Goal: Task Accomplishment & Management: Complete application form

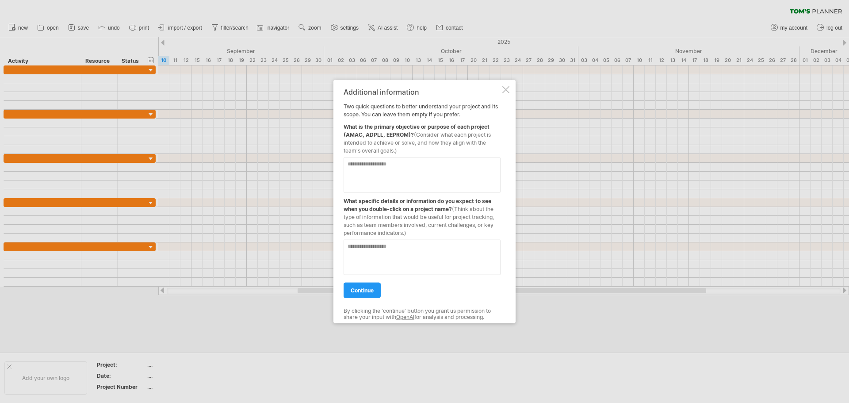
click at [394, 172] on textarea at bounding box center [422, 174] width 157 height 35
click at [393, 252] on textarea at bounding box center [422, 256] width 157 height 35
click at [428, 270] on textarea "**********" at bounding box center [422, 256] width 157 height 35
click at [451, 268] on textarea "**********" at bounding box center [422, 256] width 157 height 35
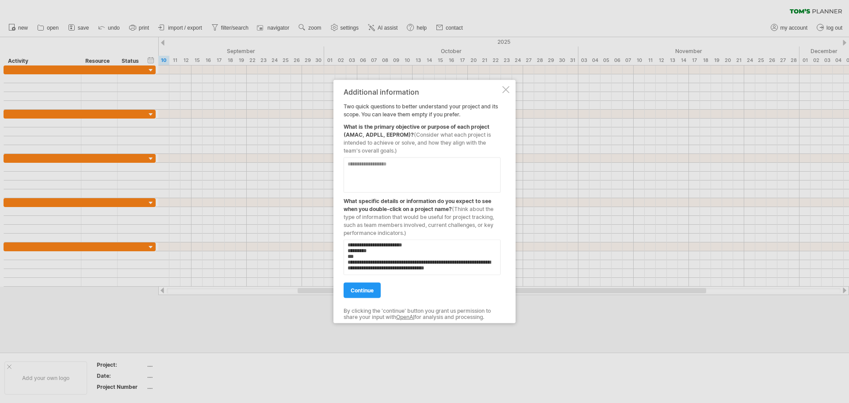
type textarea "**********"
click at [380, 167] on textarea at bounding box center [422, 174] width 157 height 35
type textarea "**********"
click at [367, 287] on link "continue" at bounding box center [362, 289] width 37 height 15
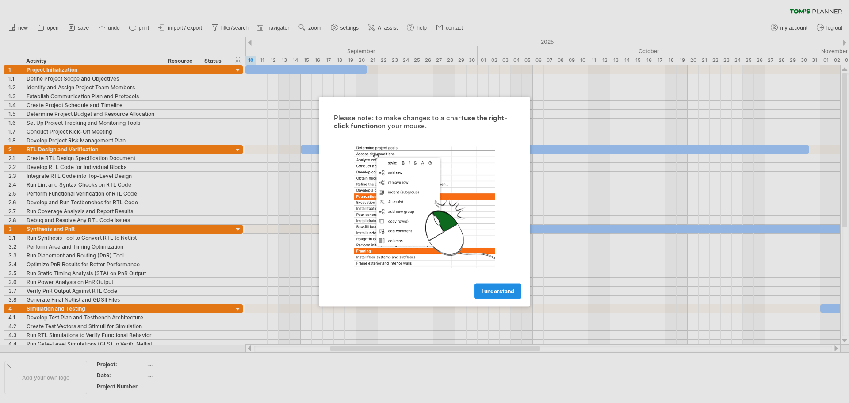
click at [492, 293] on span "I understand" at bounding box center [498, 291] width 33 height 7
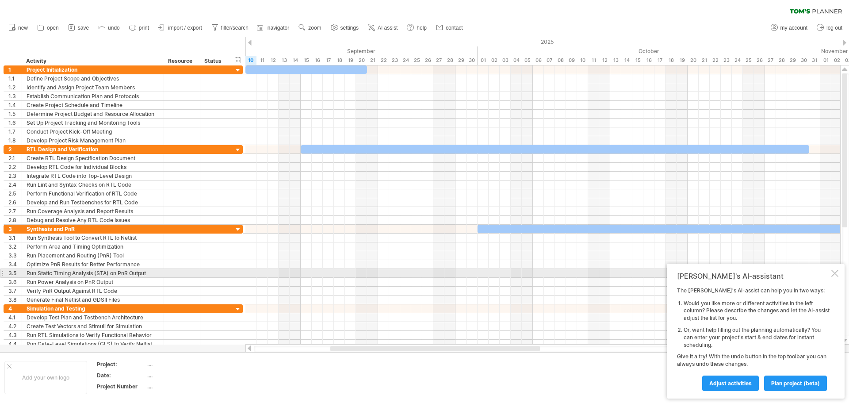
click at [837, 270] on div at bounding box center [835, 273] width 7 height 7
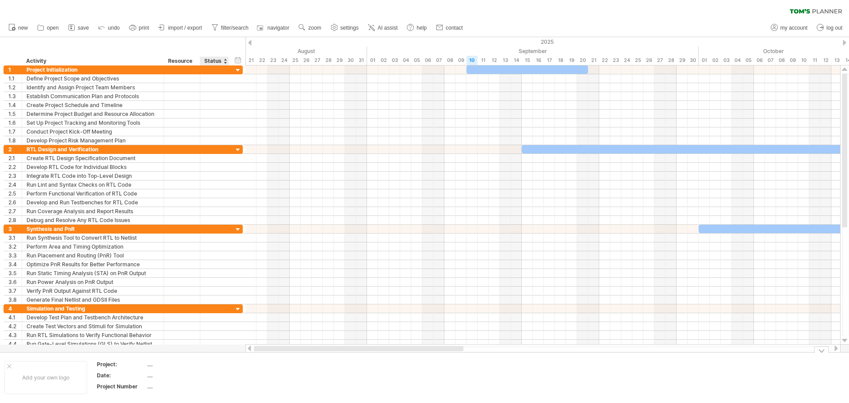
drag, startPoint x: 411, startPoint y: 347, endPoint x: 144, endPoint y: 349, distance: 266.8
click at [212, 356] on div "Trying to reach [DOMAIN_NAME] Connected again... 0% clear filter new 1" at bounding box center [424, 201] width 849 height 403
click at [7, 365] on div "Add your own logo" at bounding box center [45, 377] width 83 height 33
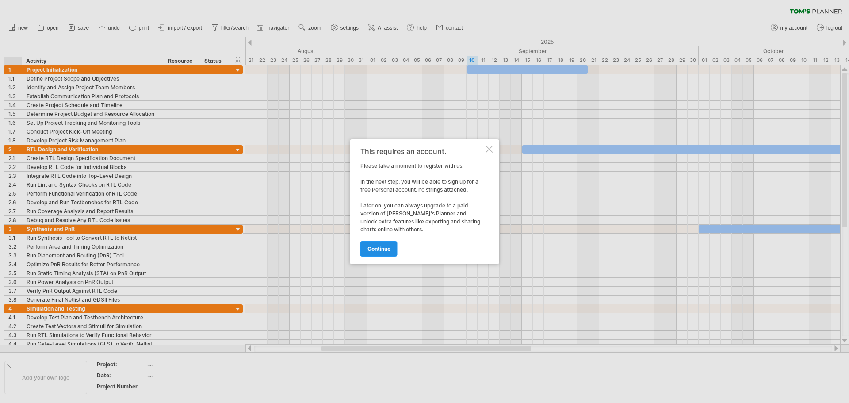
click at [378, 250] on span "continue" at bounding box center [379, 249] width 23 height 7
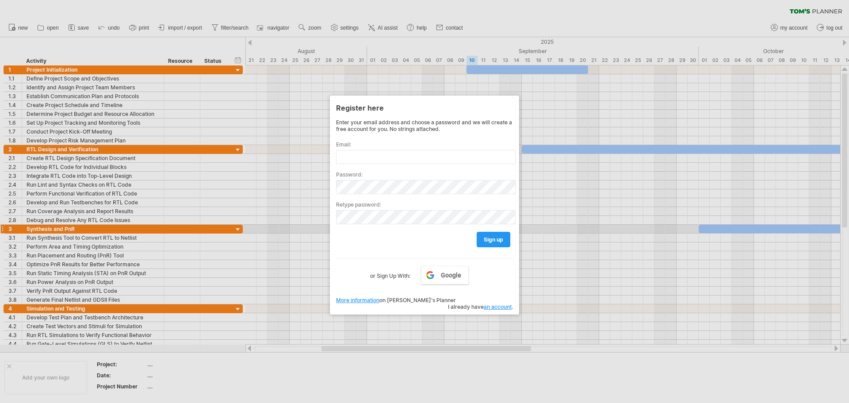
click at [289, 227] on div at bounding box center [424, 201] width 849 height 403
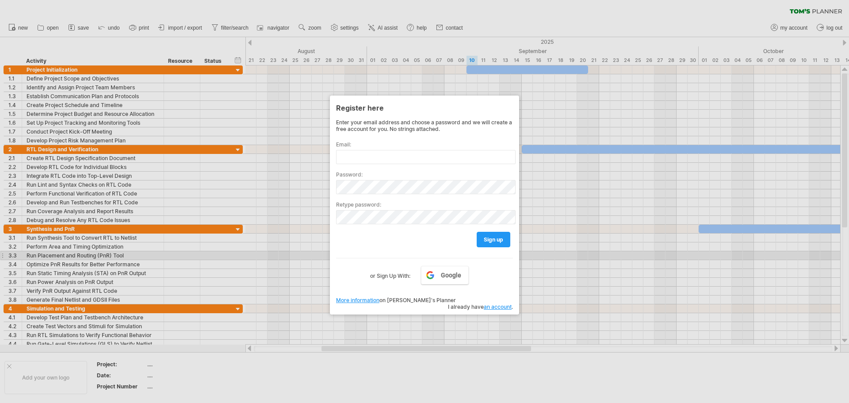
click at [570, 253] on div at bounding box center [424, 201] width 849 height 403
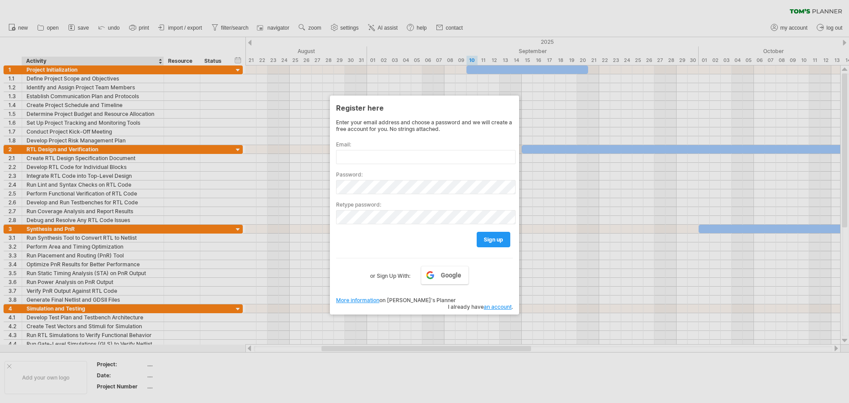
click at [61, 367] on div at bounding box center [424, 201] width 849 height 403
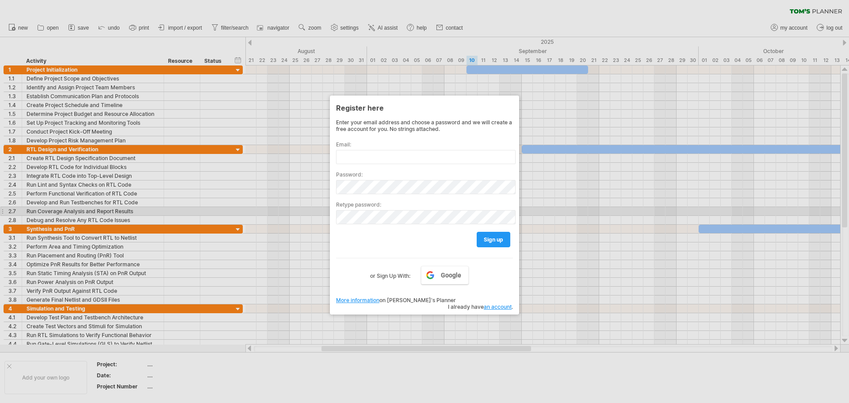
click at [311, 207] on div at bounding box center [424, 201] width 849 height 403
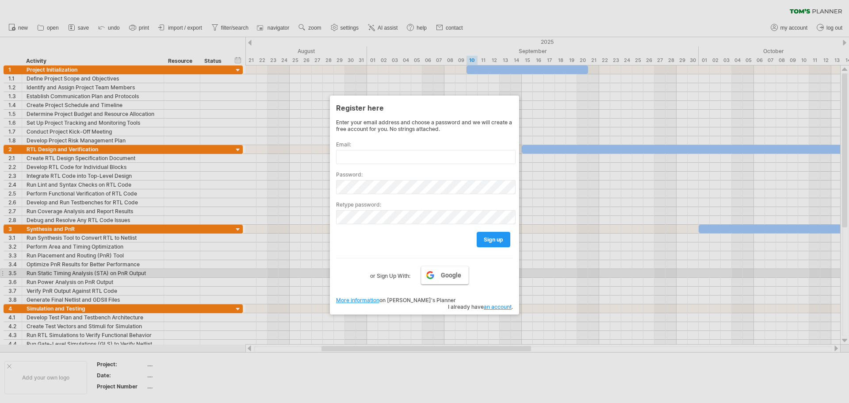
click at [438, 275] on link "Google" at bounding box center [445, 275] width 48 height 19
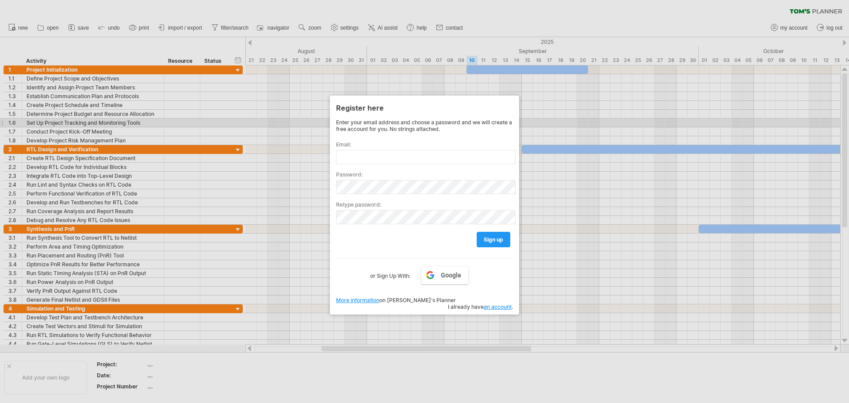
click at [533, 124] on div at bounding box center [424, 201] width 849 height 403
click at [196, 59] on div at bounding box center [424, 201] width 849 height 403
click at [216, 61] on div at bounding box center [424, 201] width 849 height 403
